Goal: Task Accomplishment & Management: Complete application form

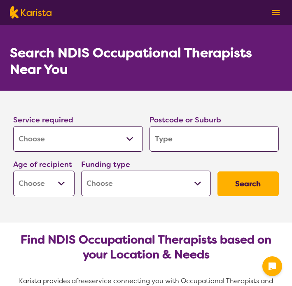
select select "[MEDICAL_DATA]"
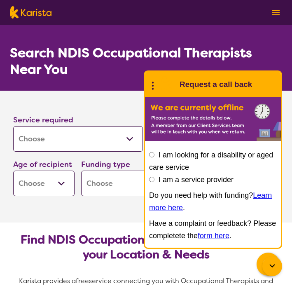
select select "AD"
select select "i-don-t-know"
click at [135, 209] on section "Service required Allied Health Assistant Assessment (ADHD or Autism) Behaviour …" at bounding box center [146, 157] width 292 height 132
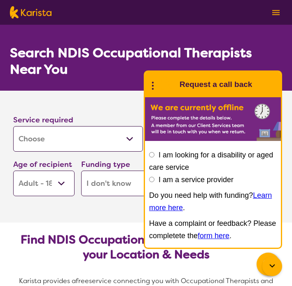
click at [153, 156] on input "I am looking for a disability or aged care service" at bounding box center [151, 154] width 5 height 5
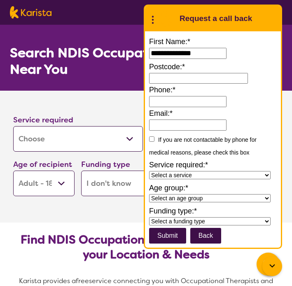
type input "**********"
type input "2034"
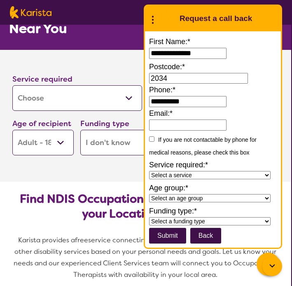
scroll to position [42, 1]
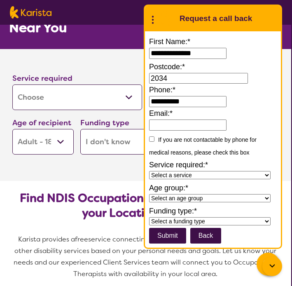
type input "**********"
select select "Adult"
select select "National Disability Insurance Scheme (NDIS)"
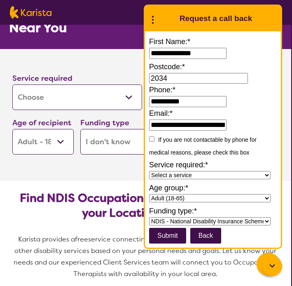
click at [161, 236] on input "submit" at bounding box center [167, 236] width 37 height 16
select select "[MEDICAL_DATA]"
click at [168, 235] on input "submit" at bounding box center [167, 236] width 37 height 16
type input "*******"
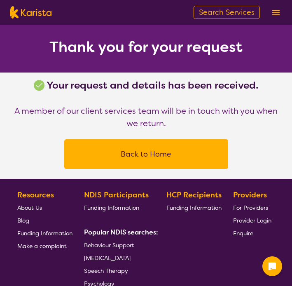
click at [203, 13] on span "Search Services" at bounding box center [227, 12] width 56 height 10
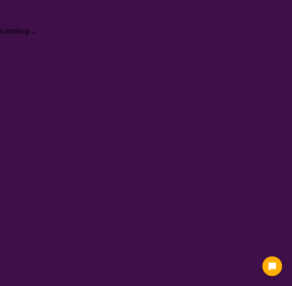
select select "[MEDICAL_DATA]"
select select "AD"
select select "i-don-t-know"
select select "[MEDICAL_DATA]"
select select "AD"
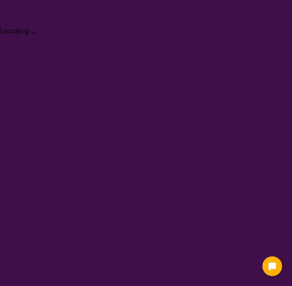
select select "i-don-t-know"
